Goal: Task Accomplishment & Management: Manage account settings

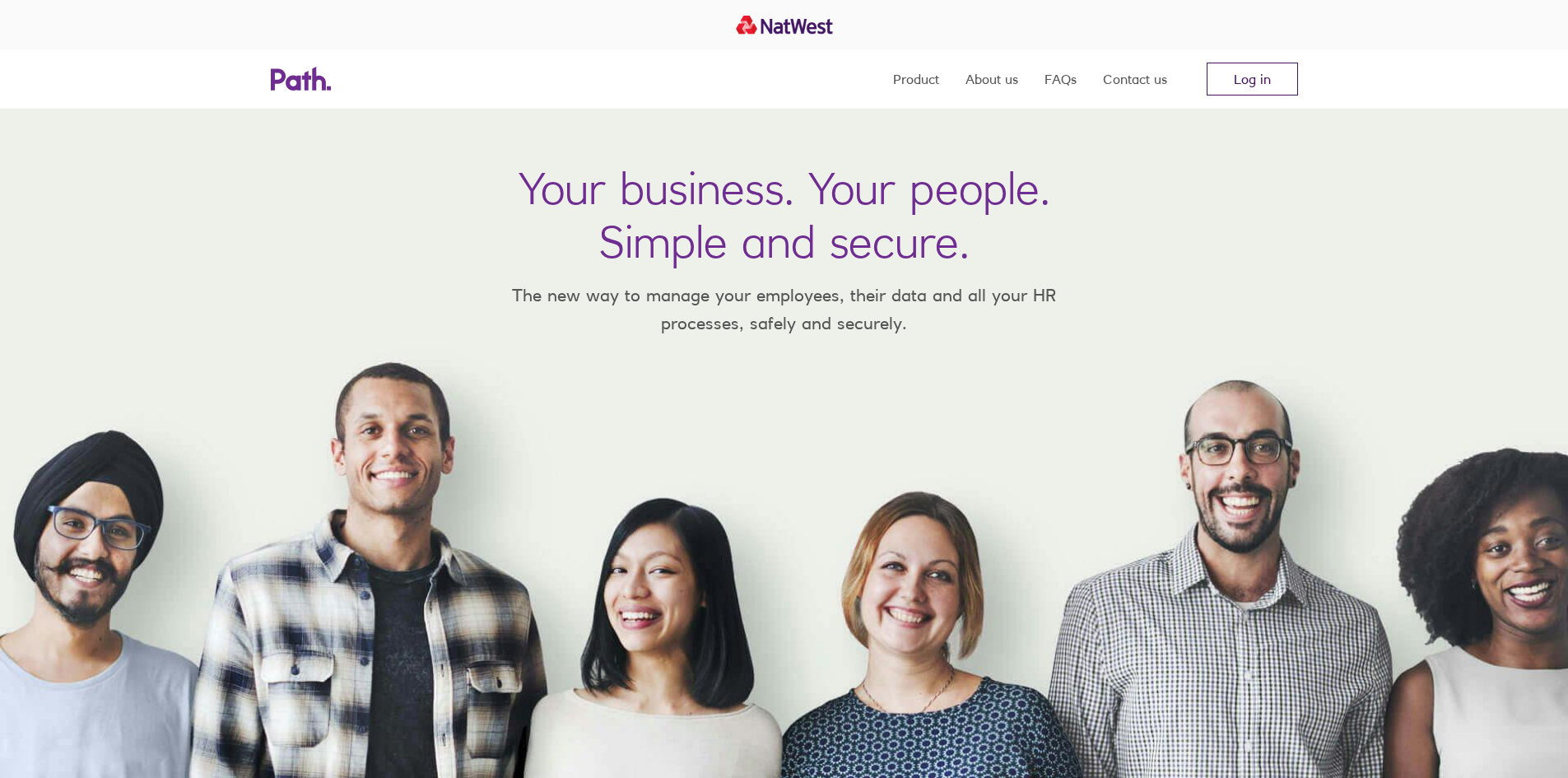
click at [1241, 78] on link "Log in" at bounding box center [1253, 79] width 92 height 33
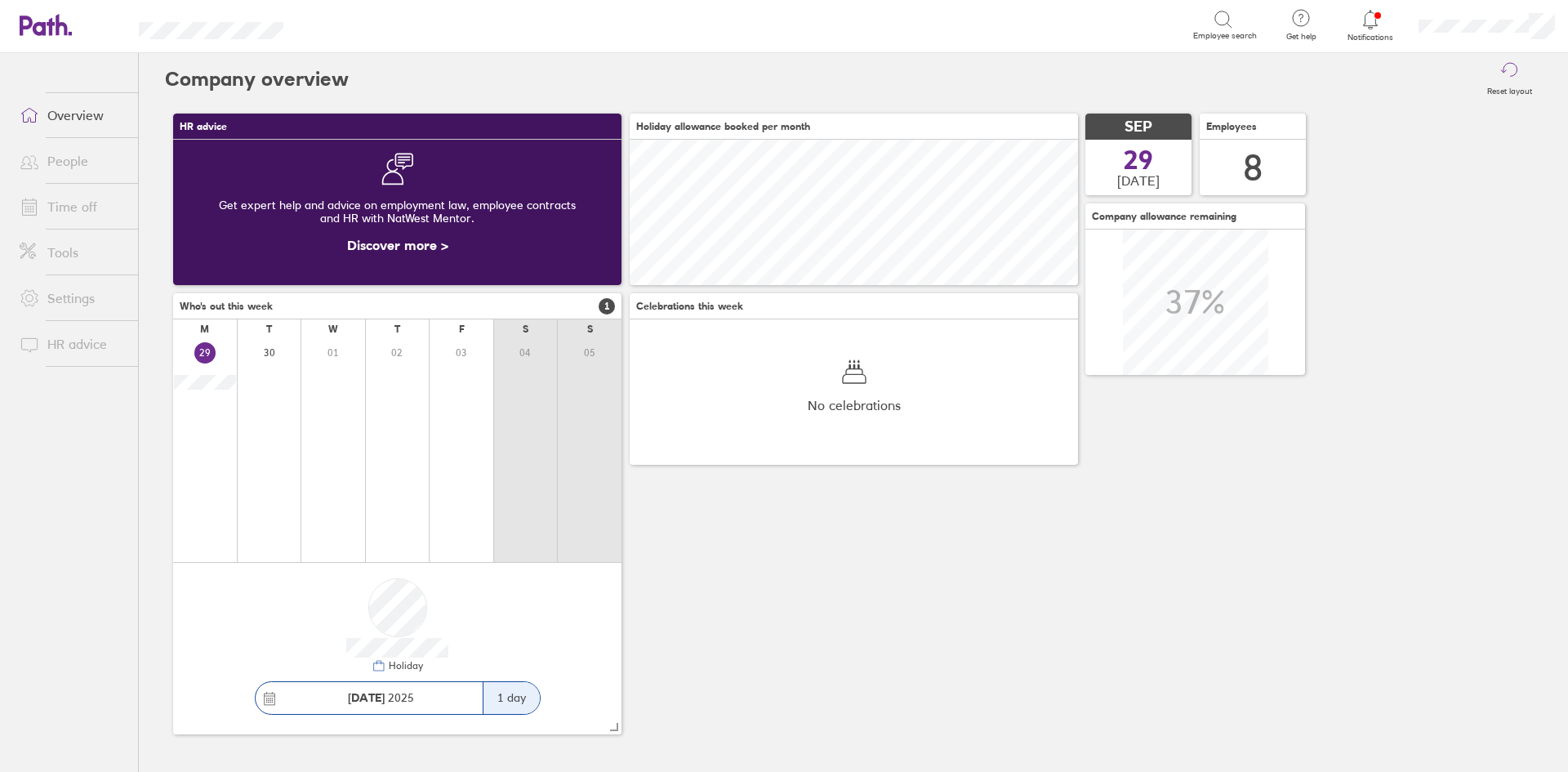
scroll to position [145, 449]
click at [1367, 29] on icon at bounding box center [1370, 19] width 19 height 19
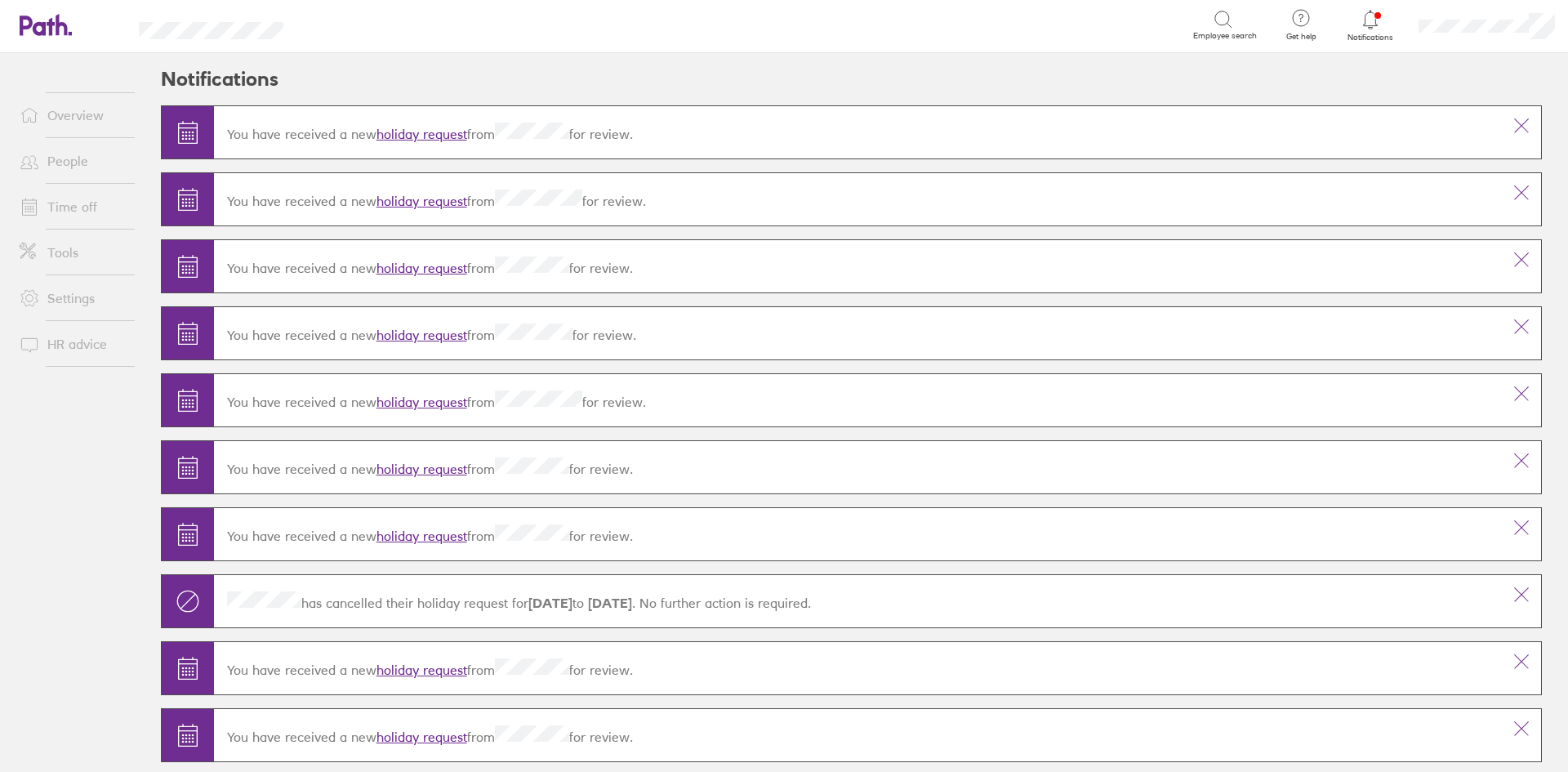
click at [416, 132] on link "holiday request" at bounding box center [423, 134] width 91 height 16
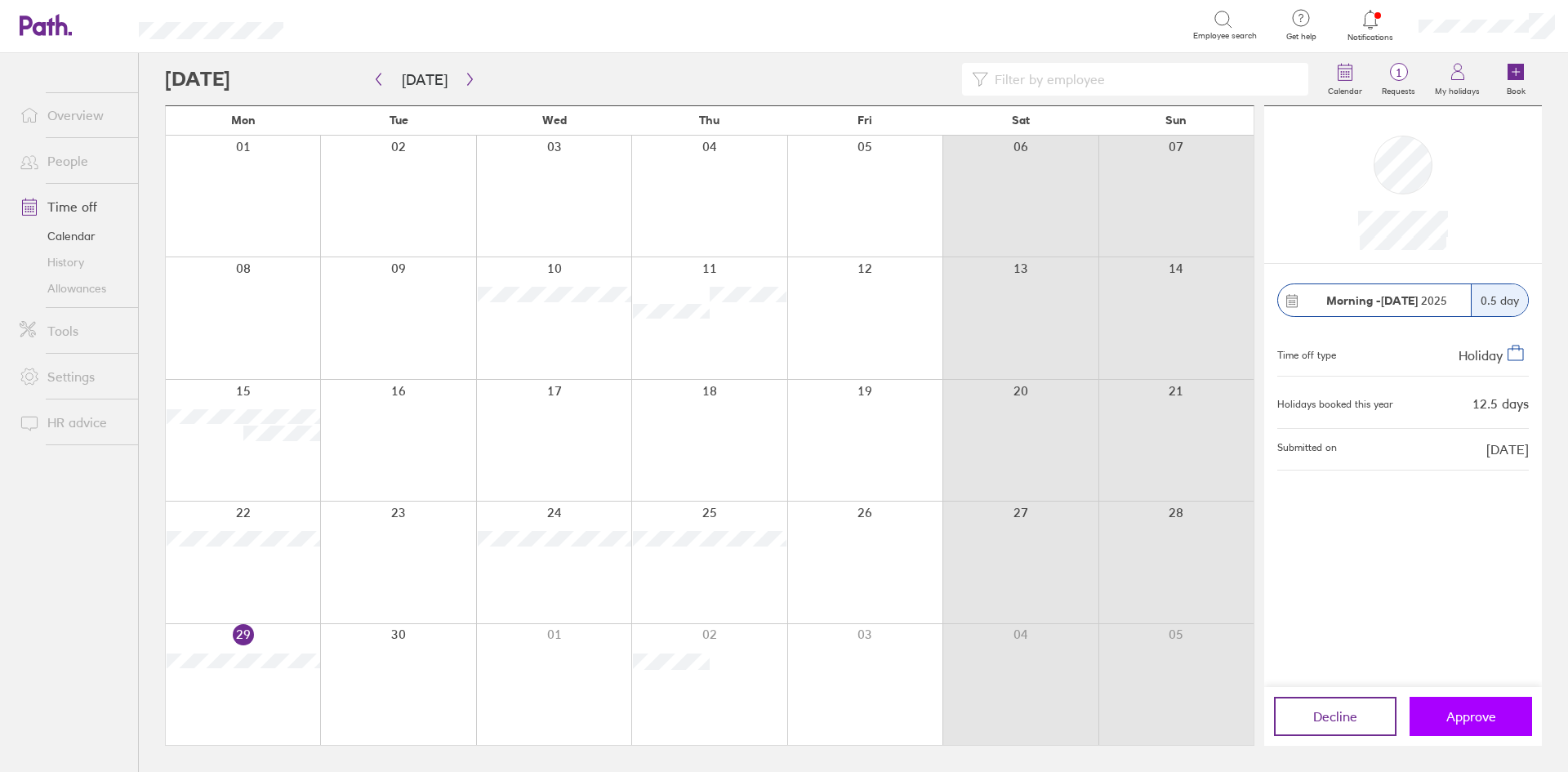
click at [1464, 718] on span "Approve" at bounding box center [1471, 716] width 49 height 15
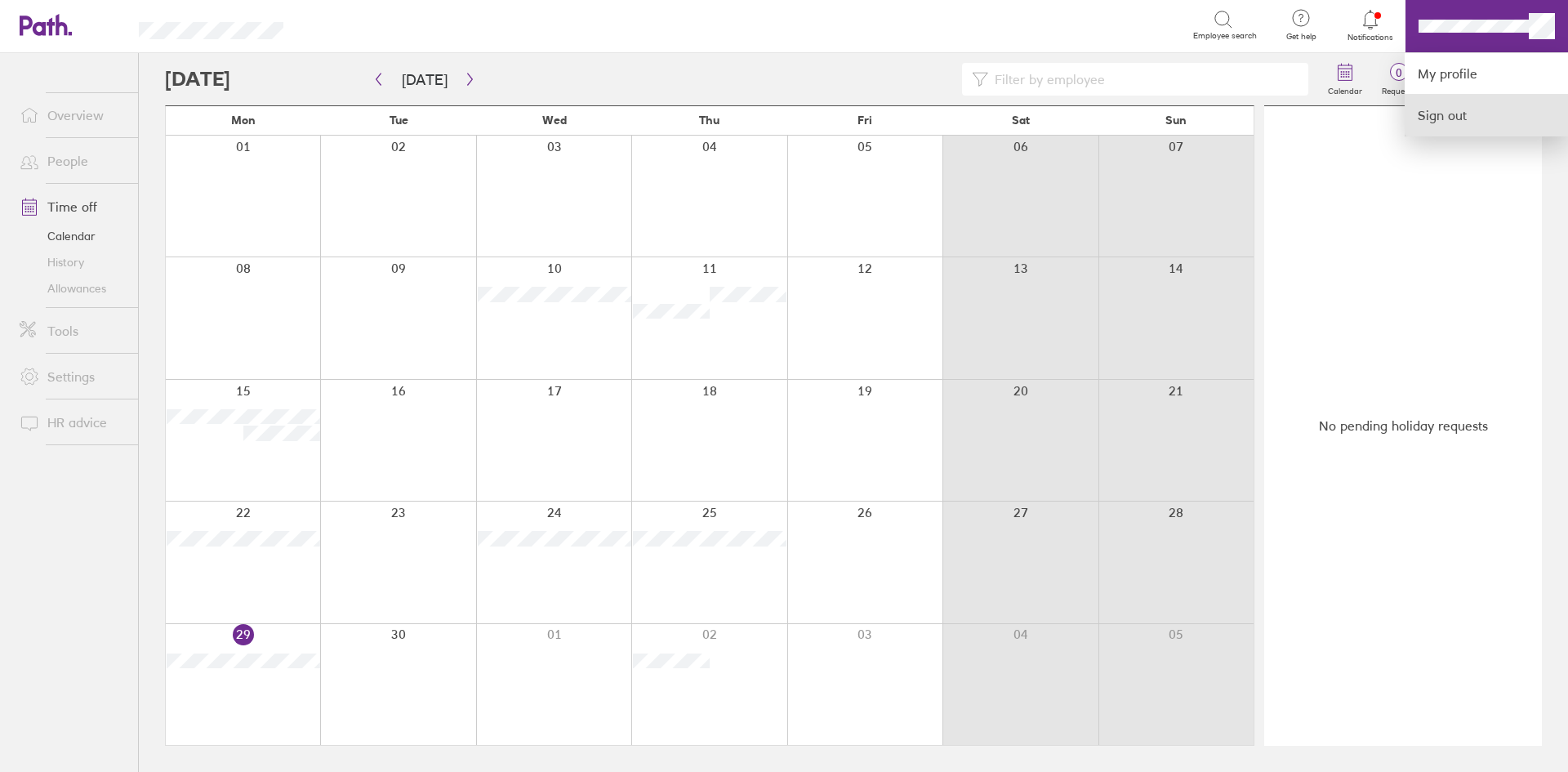
click at [1435, 121] on link "Sign out" at bounding box center [1487, 115] width 164 height 41
